Goal: Information Seeking & Learning: Learn about a topic

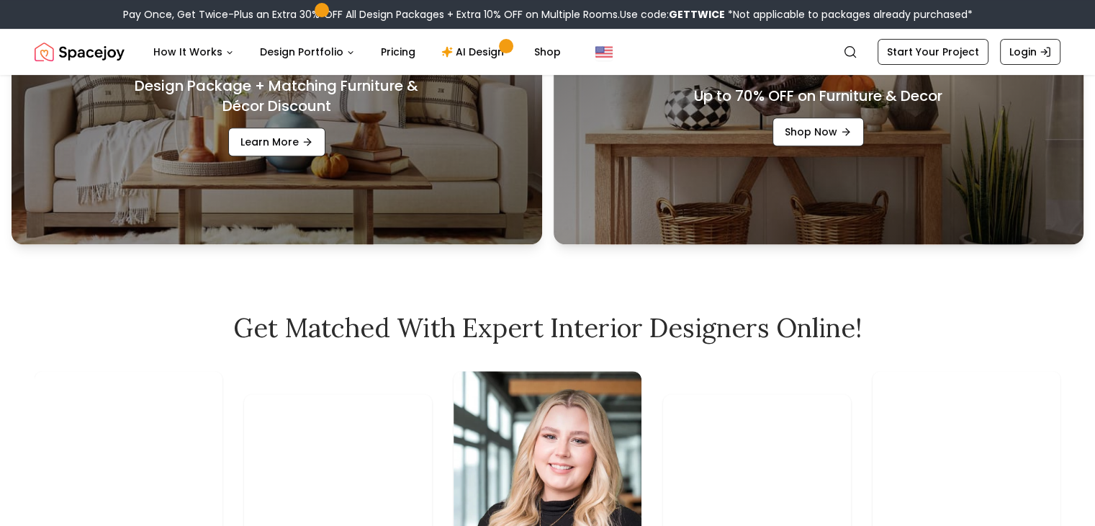
scroll to position [720, 0]
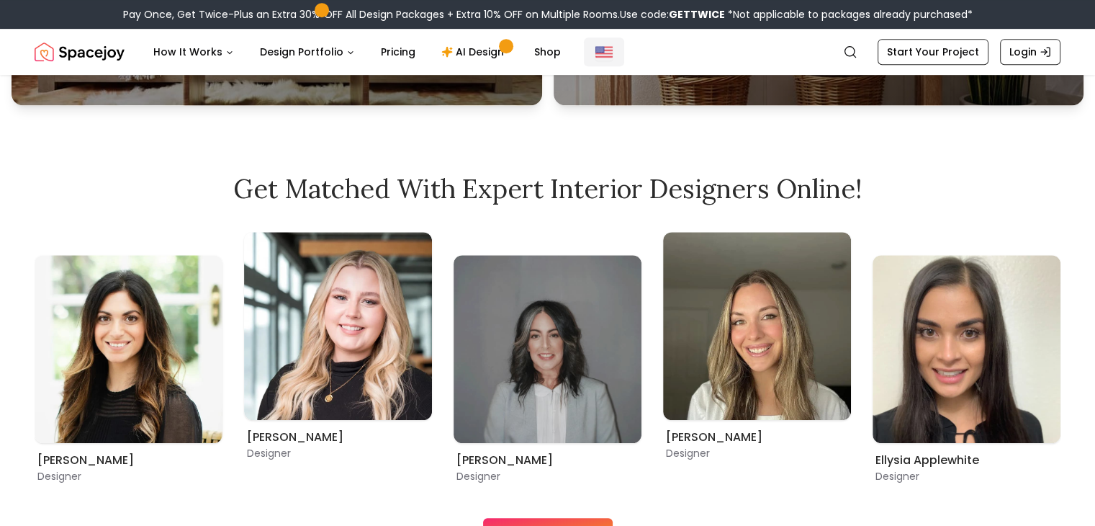
click at [596, 56] on img "Global" at bounding box center [604, 51] width 17 height 17
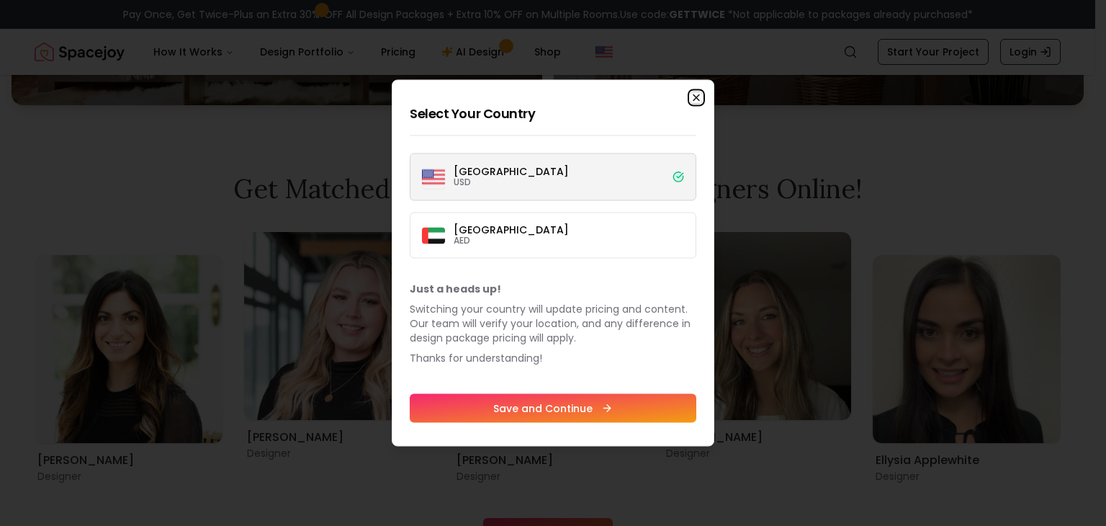
click at [694, 99] on icon "button" at bounding box center [697, 98] width 12 height 12
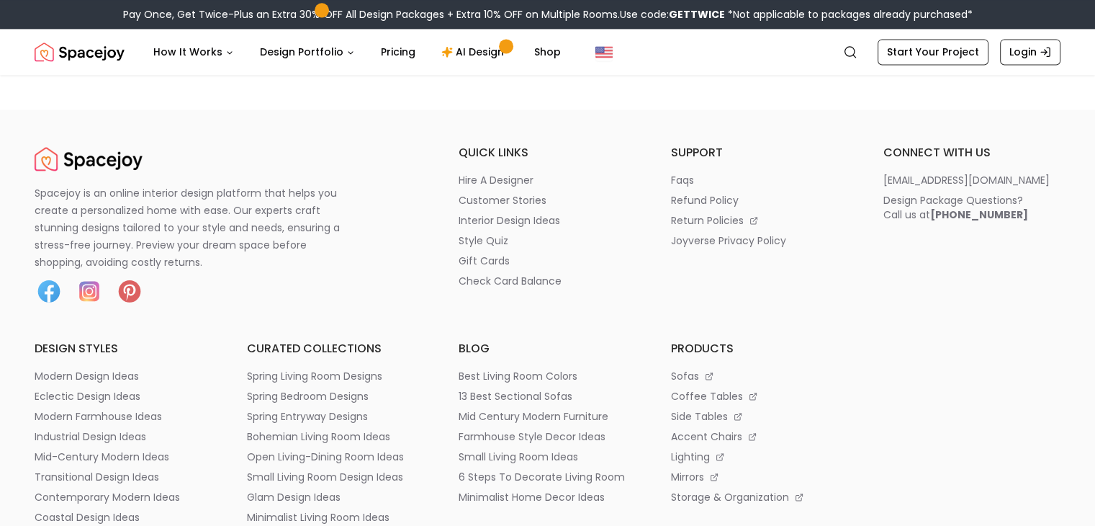
scroll to position [7457, 0]
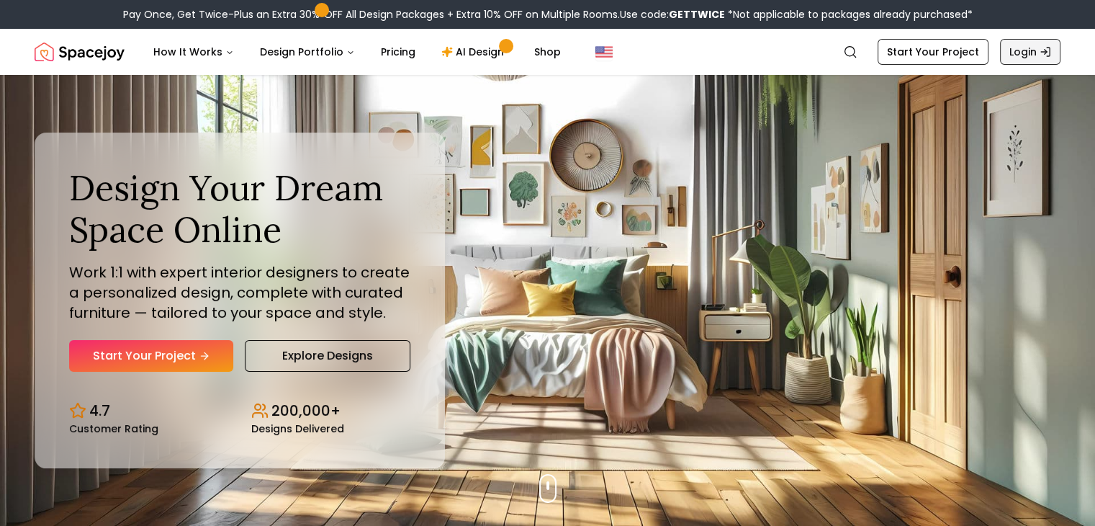
click at [1014, 50] on link "Login" at bounding box center [1030, 52] width 60 height 26
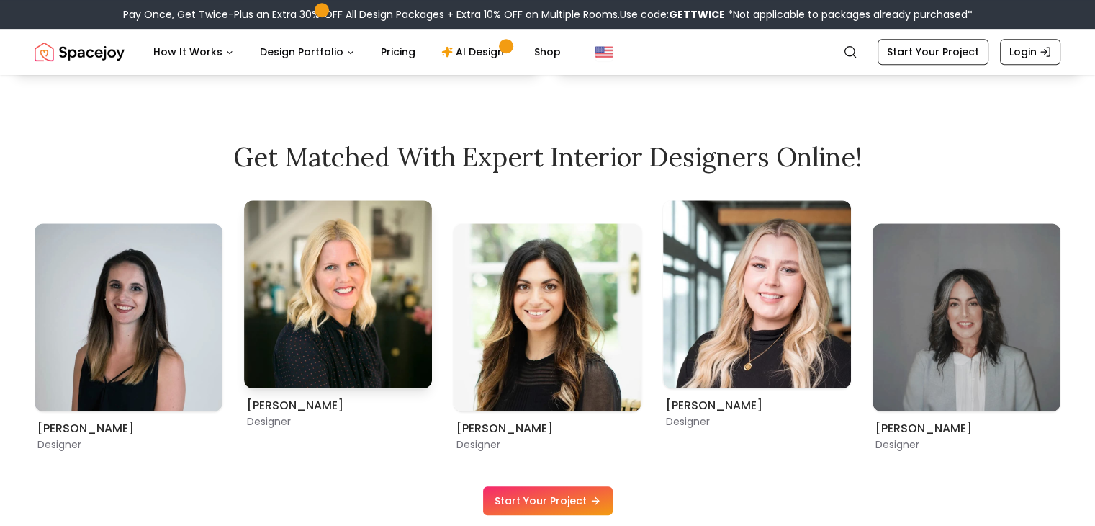
scroll to position [821, 0]
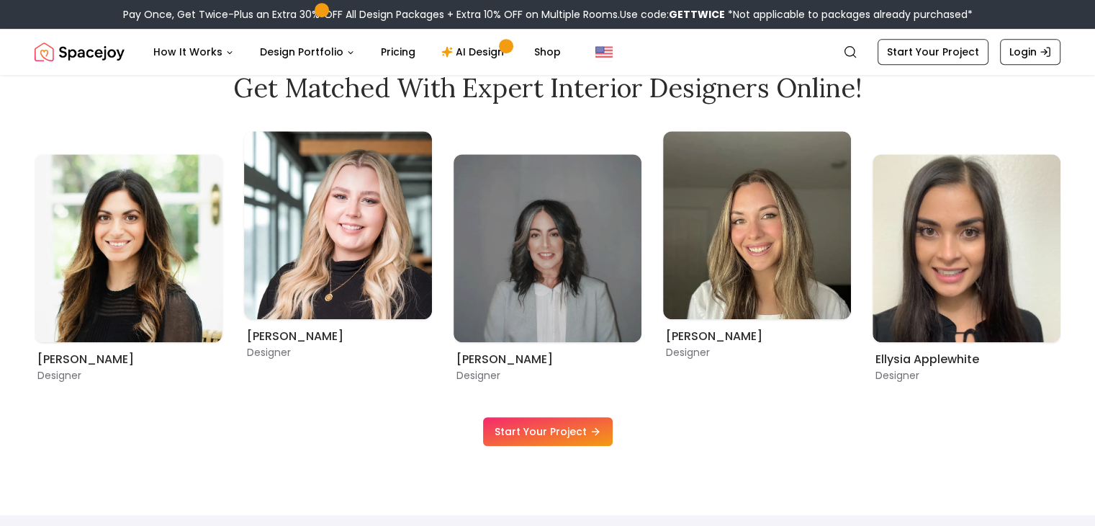
click at [552, 433] on link "Start Your Project" at bounding box center [548, 431] width 130 height 29
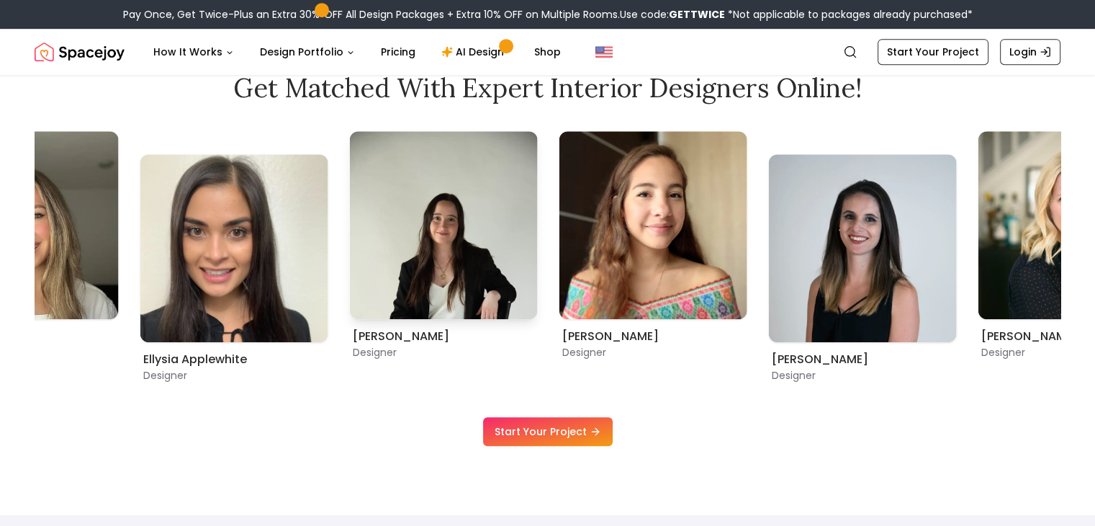
click at [400, 281] on img "9 / 9" at bounding box center [444, 225] width 188 height 188
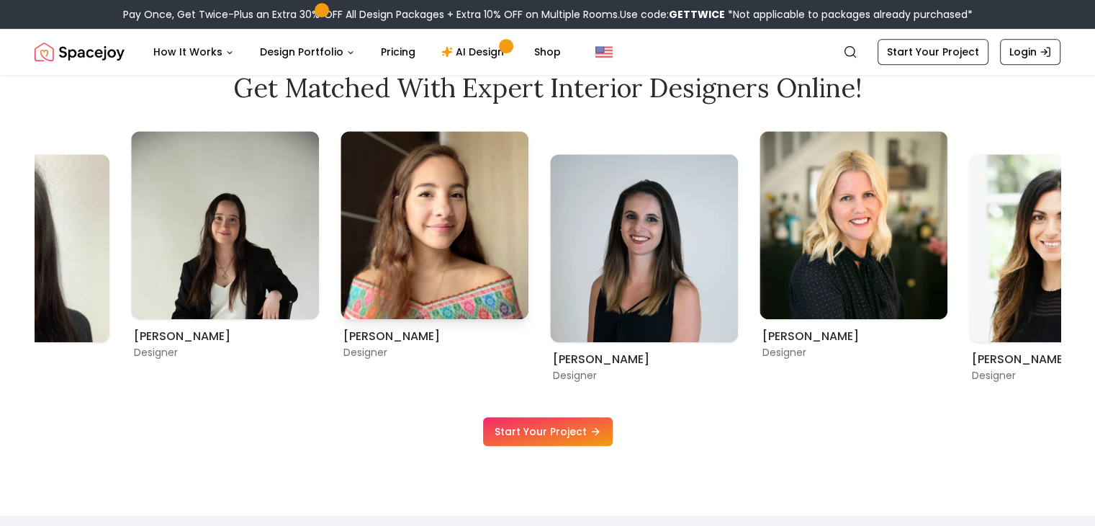
click at [341, 284] on img "1 / 9" at bounding box center [435, 225] width 188 height 188
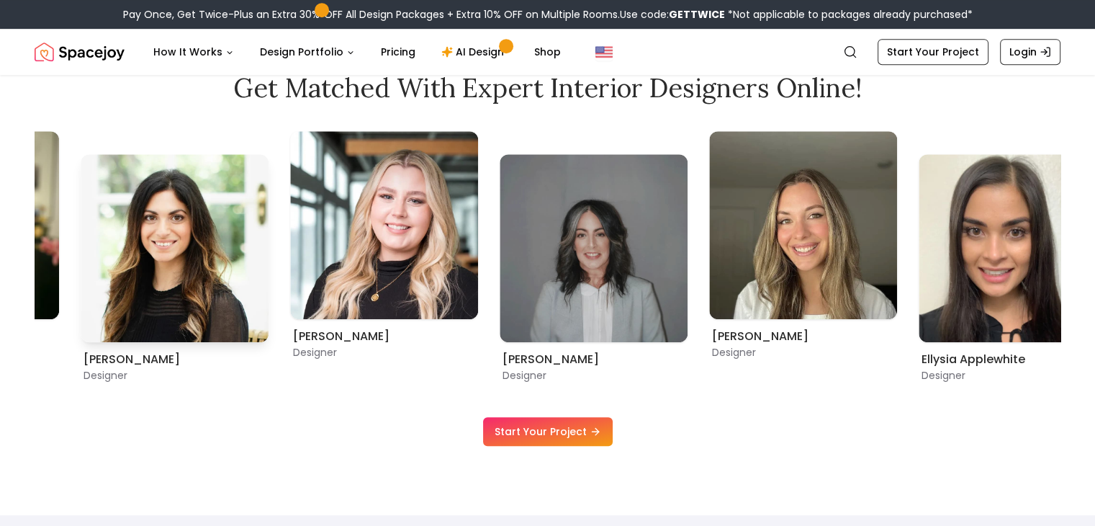
click at [174, 263] on img "4 / 9" at bounding box center [175, 248] width 188 height 188
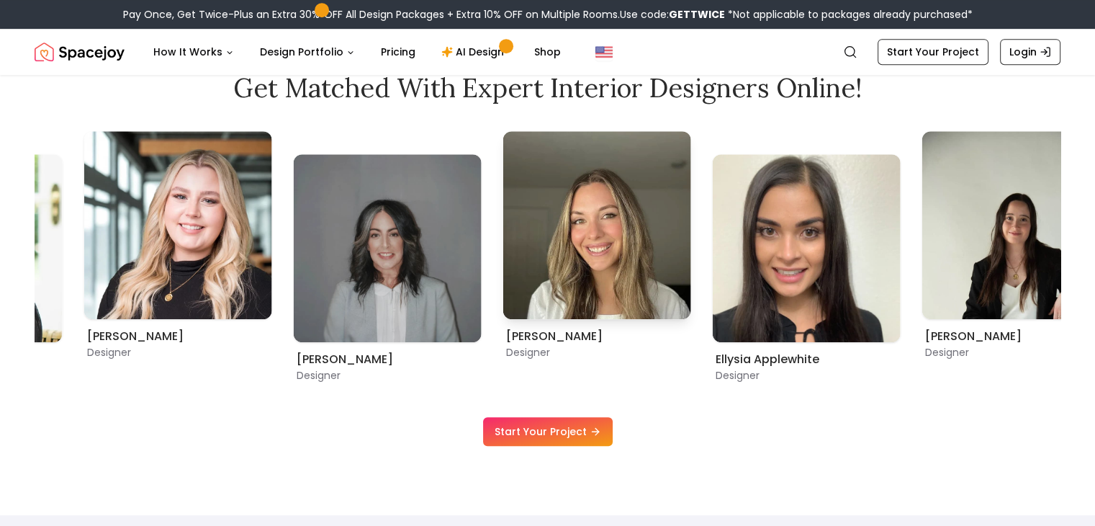
click at [641, 238] on img "7 / 9" at bounding box center [597, 225] width 188 height 188
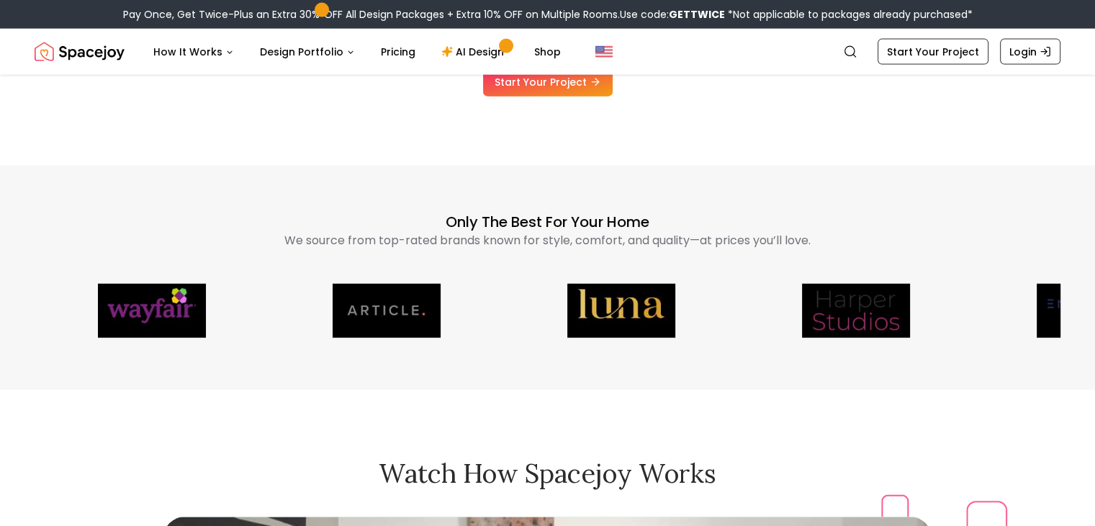
scroll to position [3385, 0]
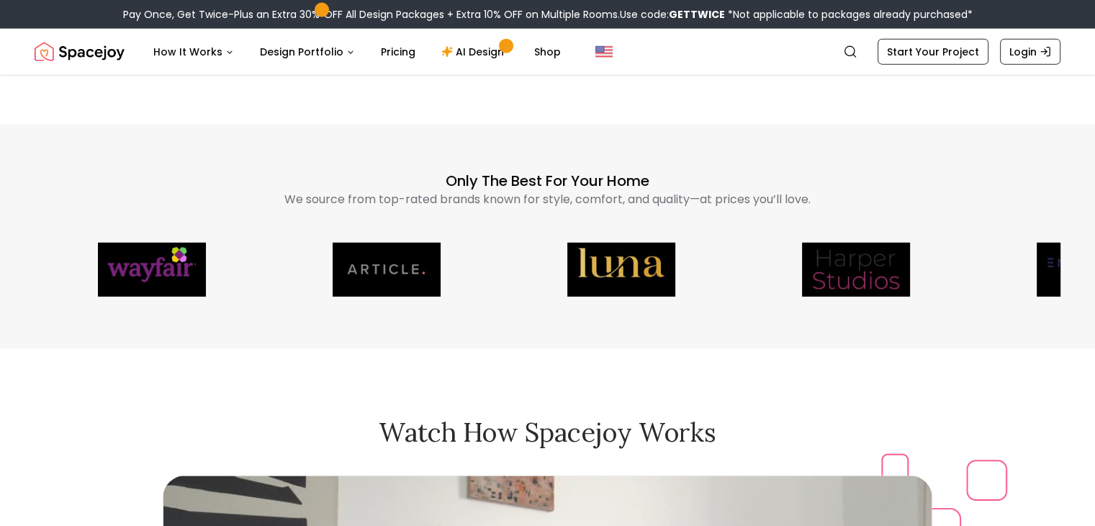
drag, startPoint x: 560, startPoint y: 271, endPoint x: 328, endPoint y: 257, distance: 232.3
click at [1000, 389] on main "Design Your Dream Space Online Work 1:1 with expert interior designers to creat…" at bounding box center [547, 359] width 1095 height 7339
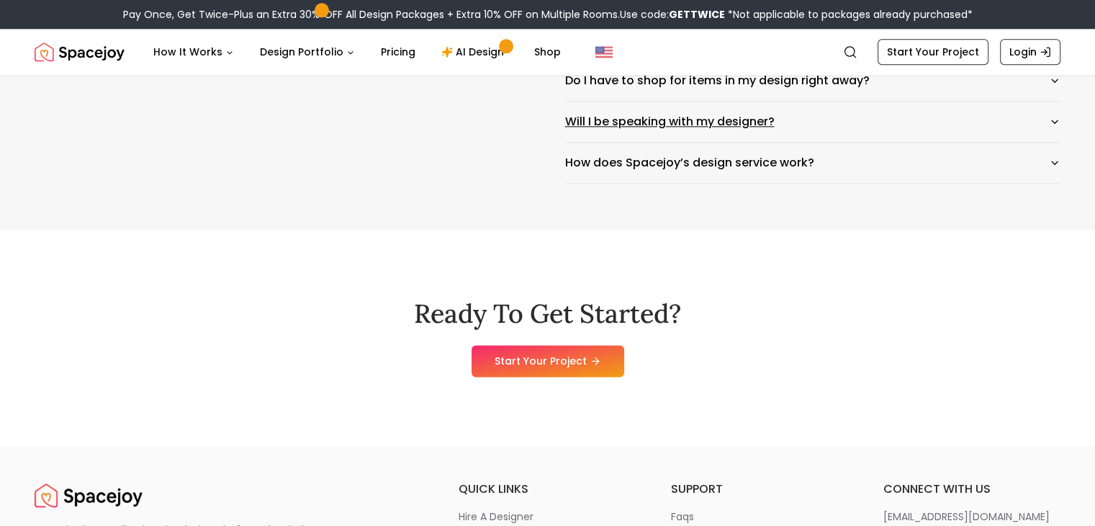
scroll to position [7218, 0]
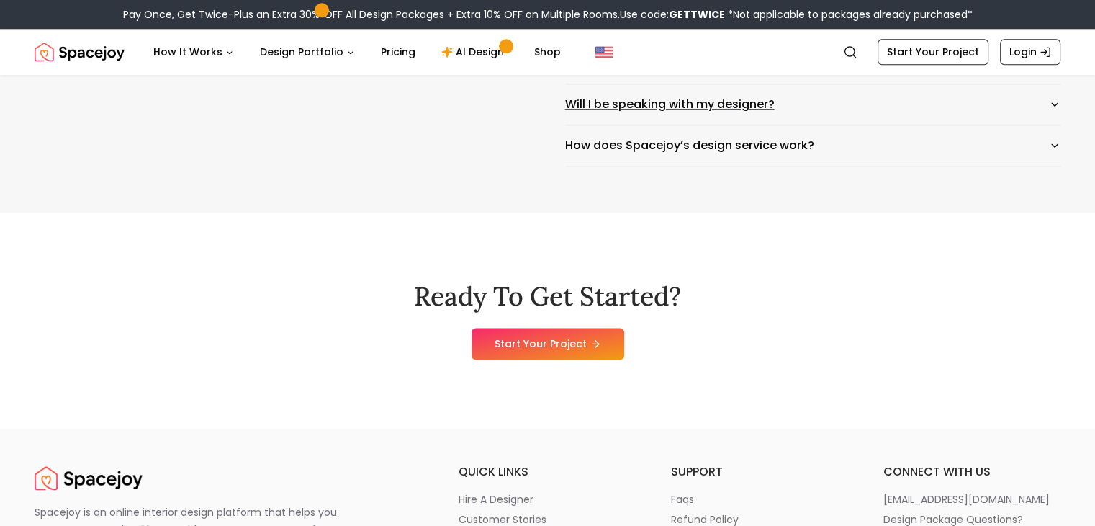
click at [608, 125] on button "Will I be speaking with my designer?" at bounding box center [813, 104] width 496 height 40
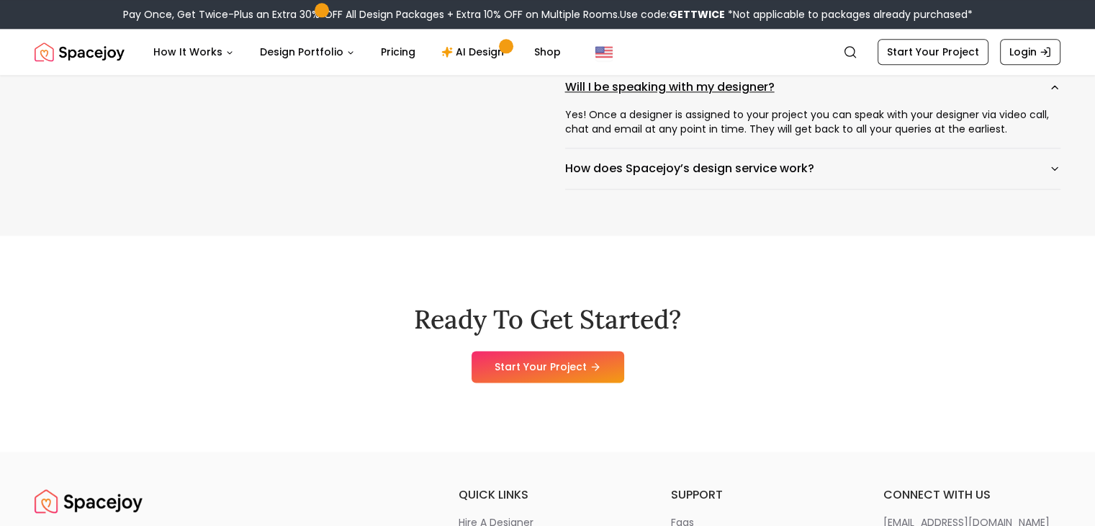
scroll to position [7201, 0]
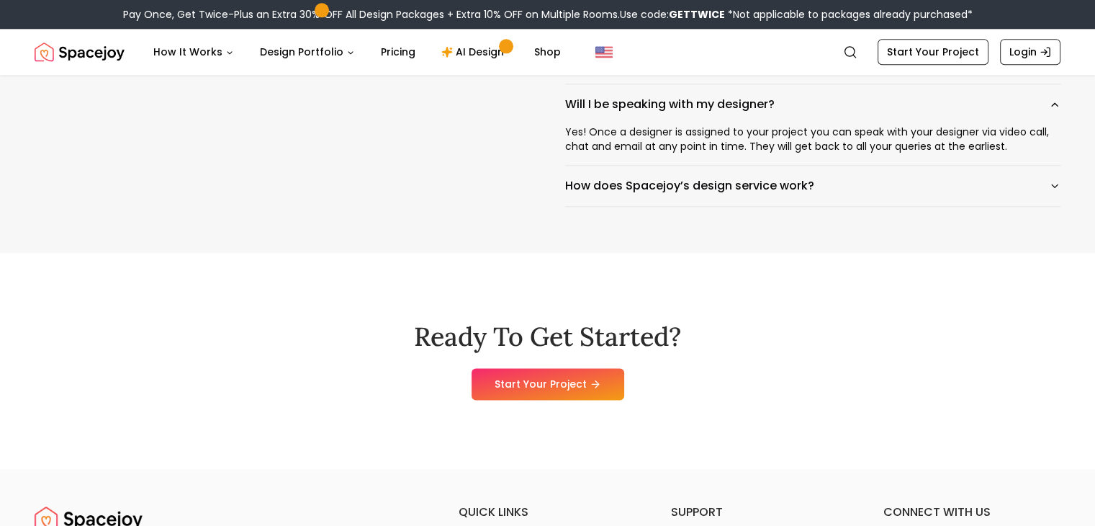
click at [619, 42] on button "Can I use my existing furniture in my new design?" at bounding box center [813, 22] width 496 height 40
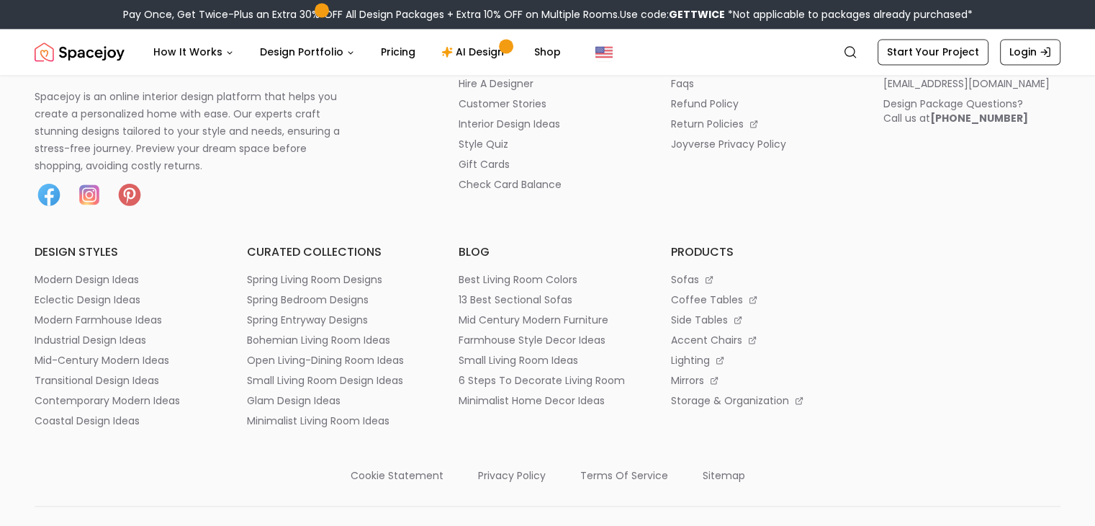
scroll to position [7671, 0]
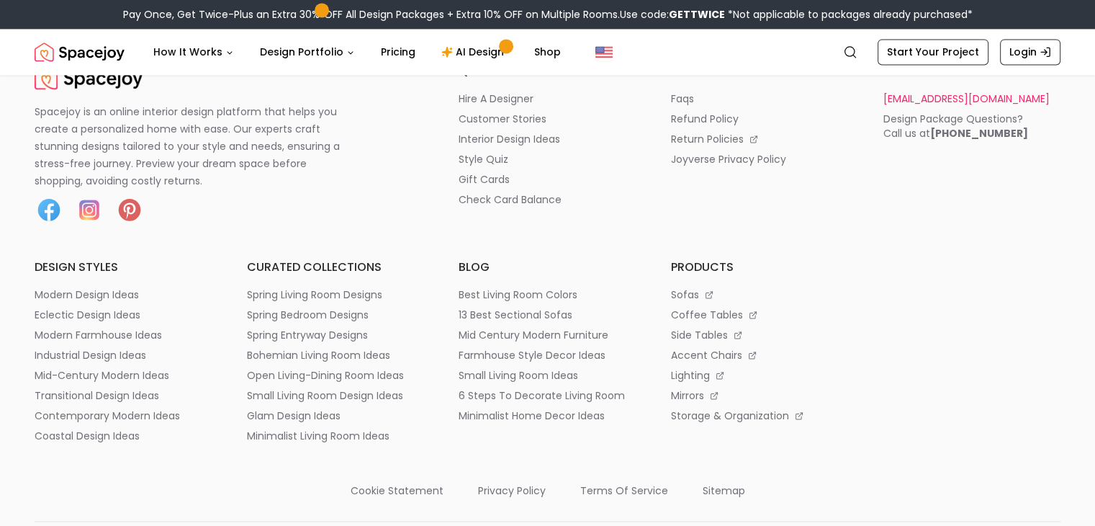
click at [925, 106] on p "[EMAIL_ADDRESS][DOMAIN_NAME]" at bounding box center [966, 98] width 166 height 14
click at [891, 106] on p "[EMAIL_ADDRESS][DOMAIN_NAME]" at bounding box center [966, 98] width 166 height 14
click at [916, 106] on p "[EMAIL_ADDRESS][DOMAIN_NAME]" at bounding box center [966, 98] width 166 height 14
click at [923, 106] on p "[EMAIL_ADDRESS][DOMAIN_NAME]" at bounding box center [966, 98] width 166 height 14
